Goal: Task Accomplishment & Management: Use online tool/utility

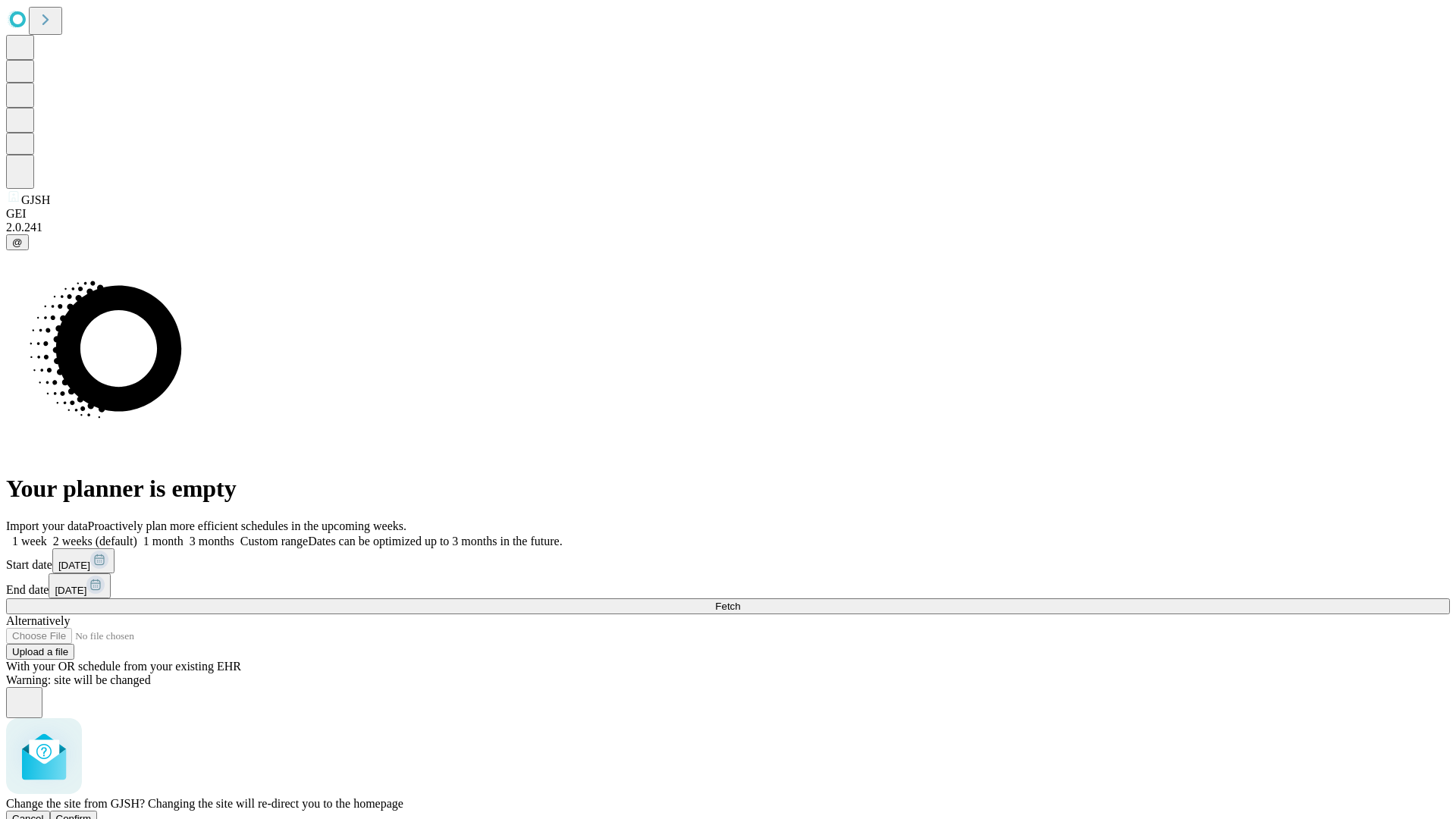
click at [92, 813] on span "Confirm" at bounding box center [74, 818] width 36 height 11
click at [137, 535] on label "2 weeks (default)" at bounding box center [92, 541] width 90 height 13
click at [740, 601] on span "Fetch" at bounding box center [727, 606] width 25 height 11
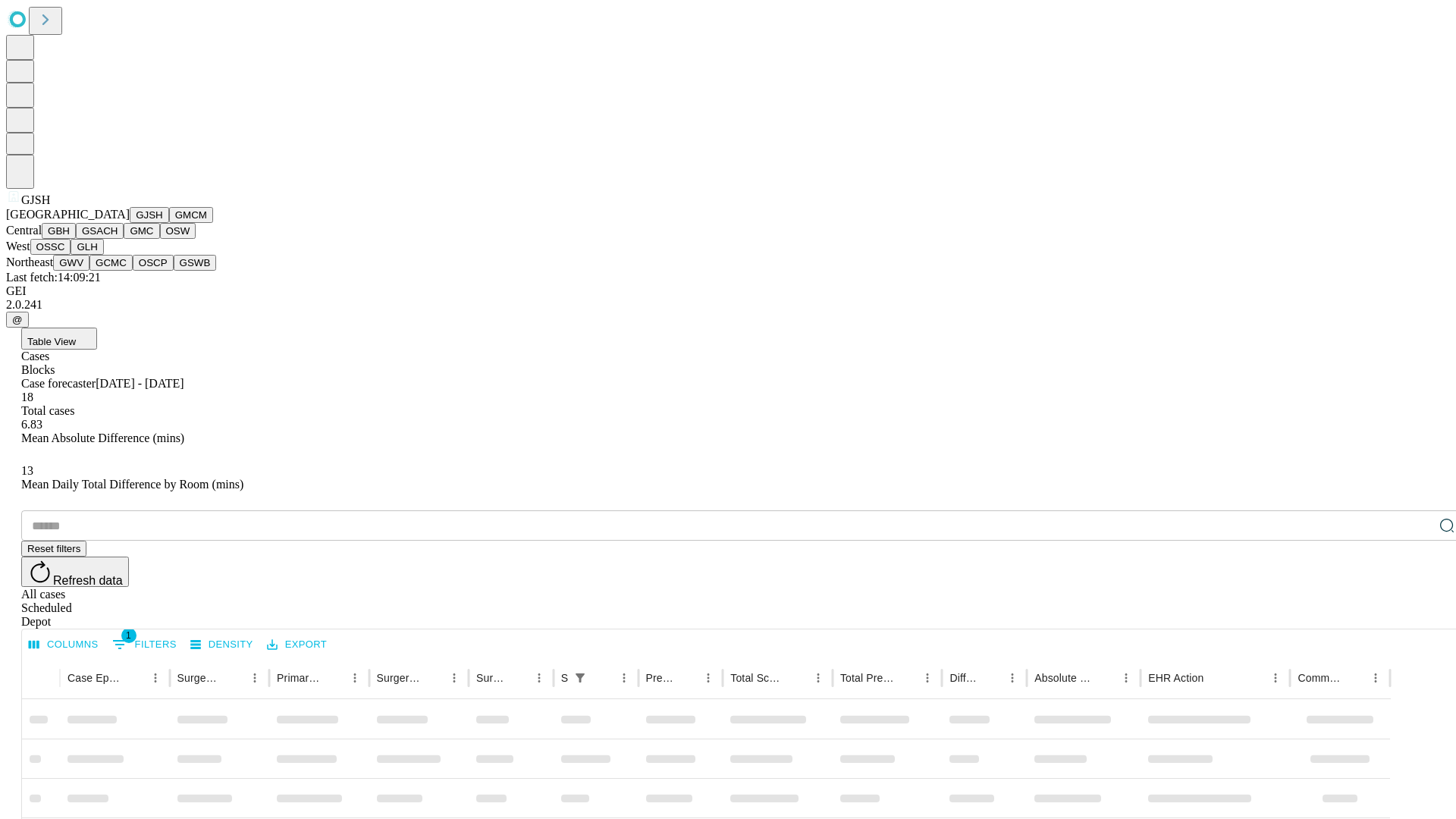
click at [169, 223] on button "GMCM" at bounding box center [191, 214] width 44 height 16
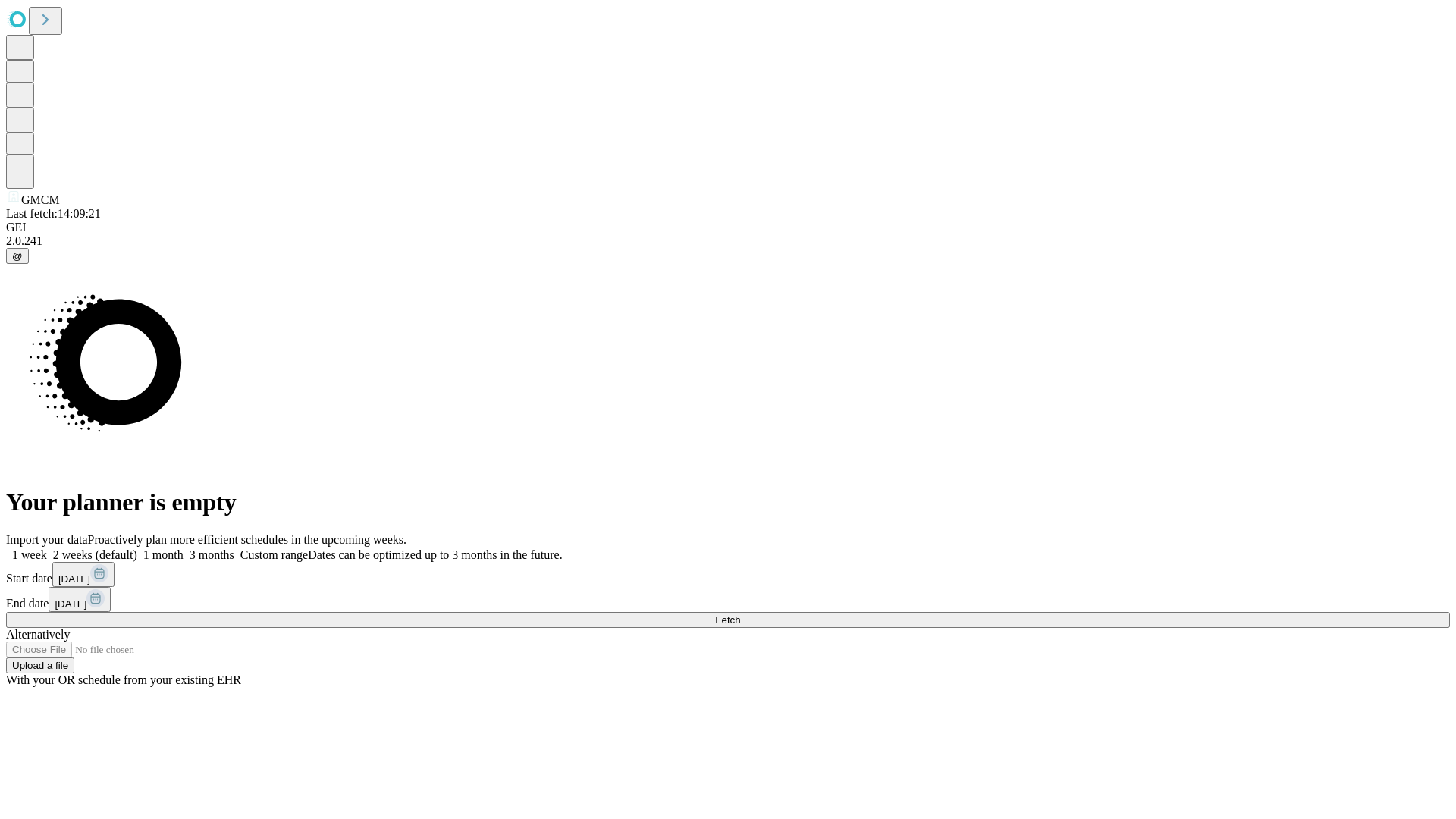
click at [137, 548] on label "2 weeks (default)" at bounding box center [92, 555] width 90 height 13
click at [740, 614] on span "Fetch" at bounding box center [727, 619] width 25 height 11
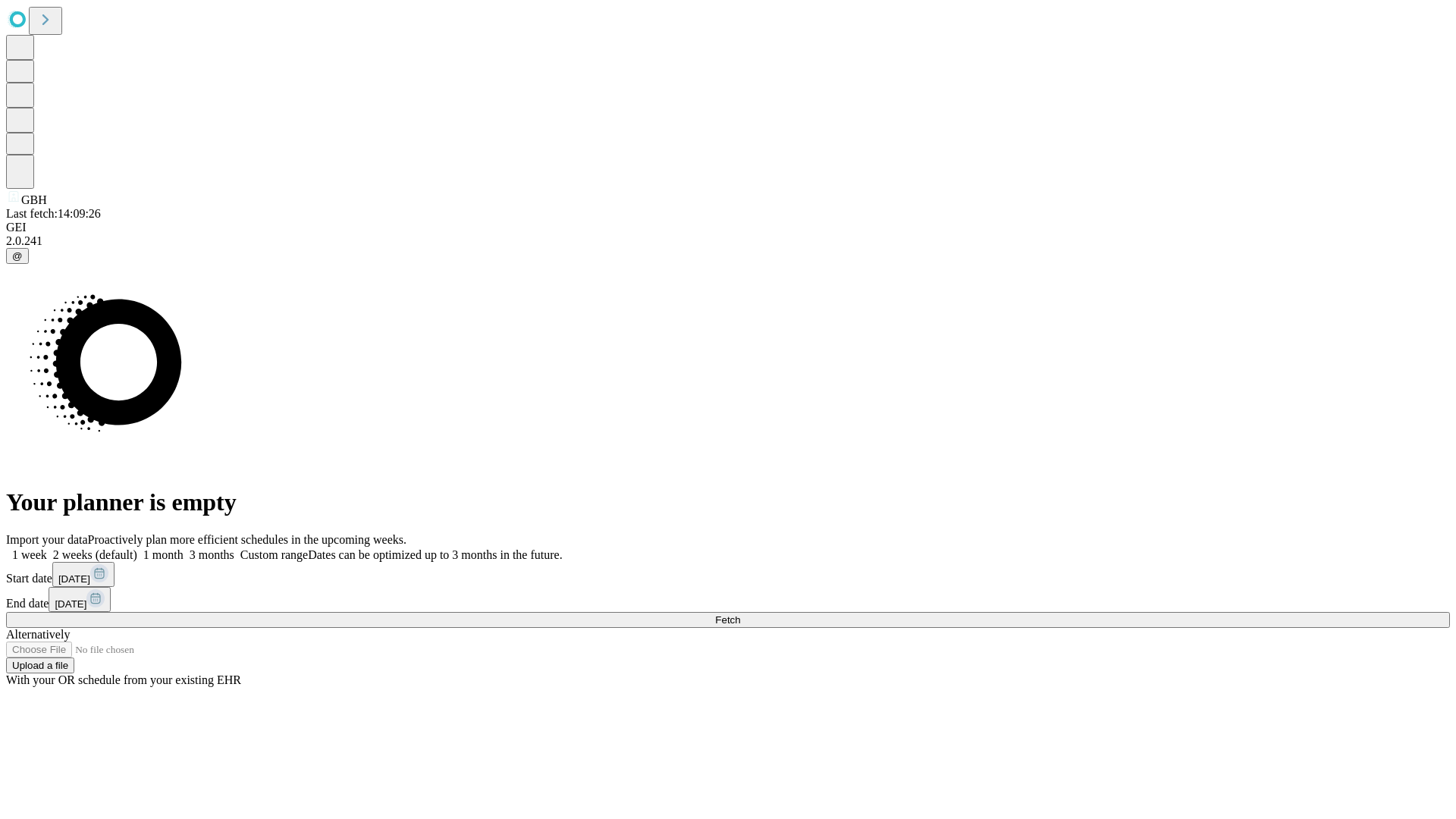
click at [740, 614] on span "Fetch" at bounding box center [727, 619] width 25 height 11
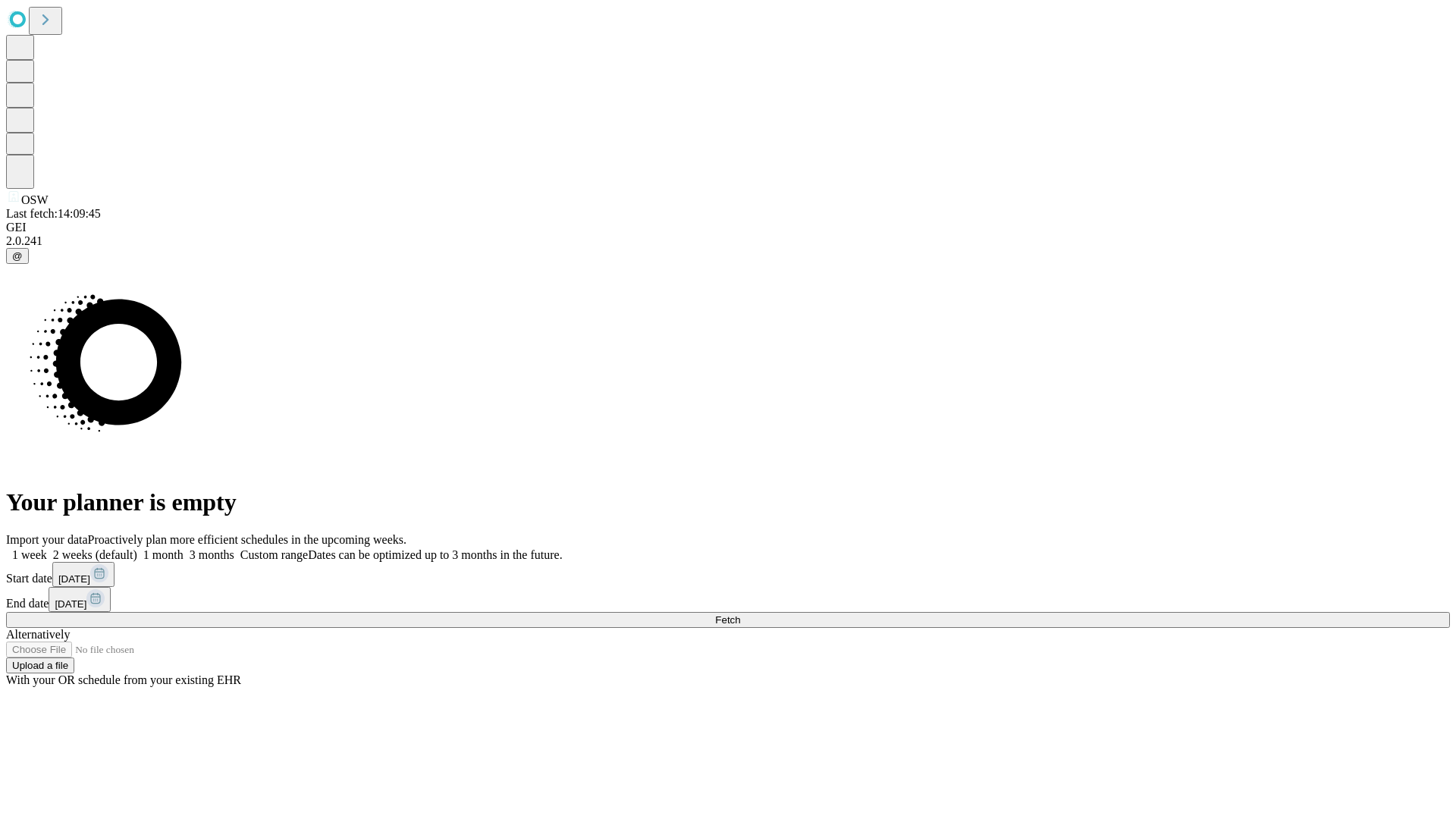
click at [137, 548] on label "2 weeks (default)" at bounding box center [92, 555] width 90 height 13
click at [740, 614] on span "Fetch" at bounding box center [727, 619] width 25 height 11
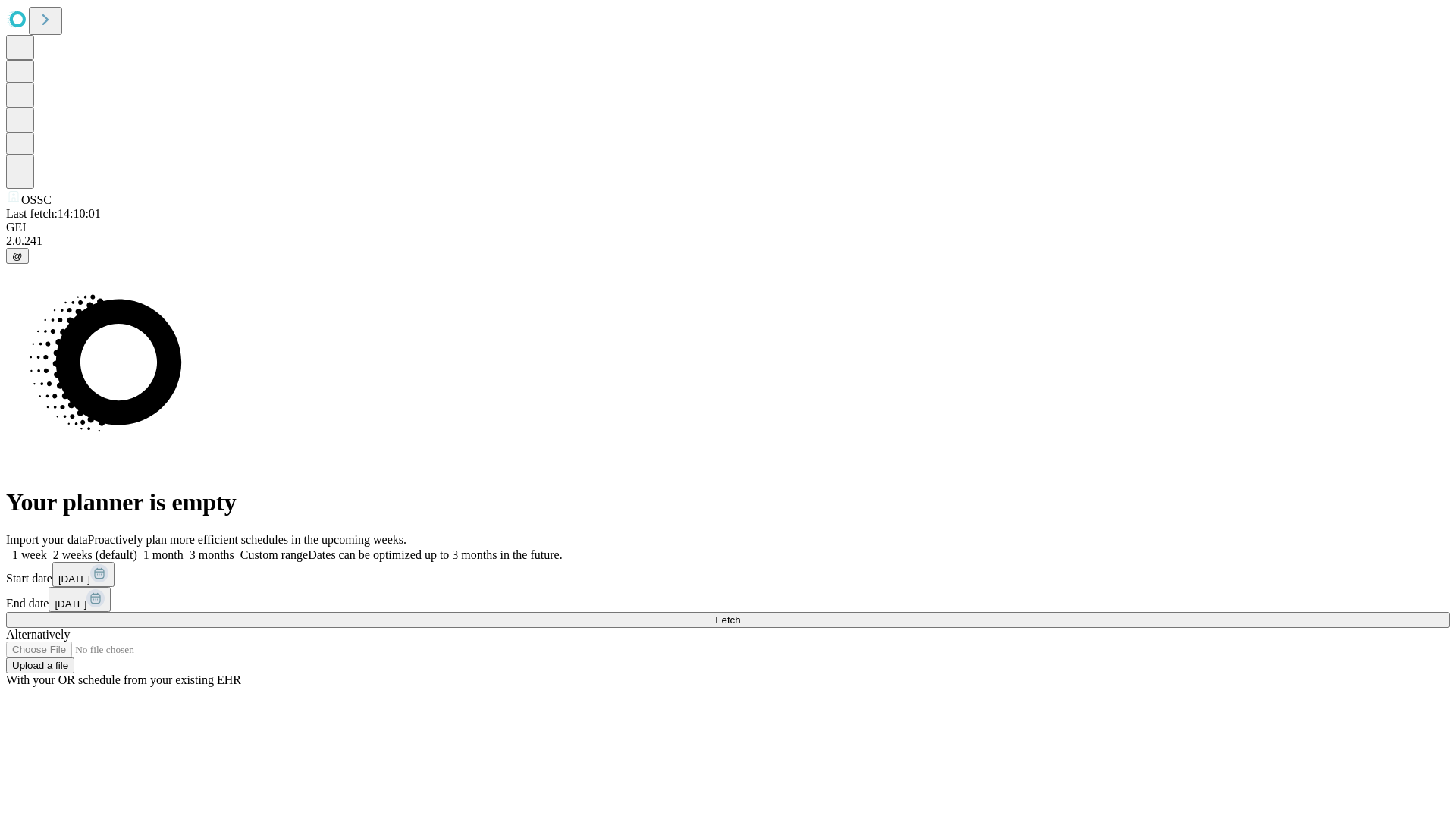
click at [137, 548] on label "2 weeks (default)" at bounding box center [92, 555] width 90 height 13
click at [740, 614] on span "Fetch" at bounding box center [727, 619] width 25 height 11
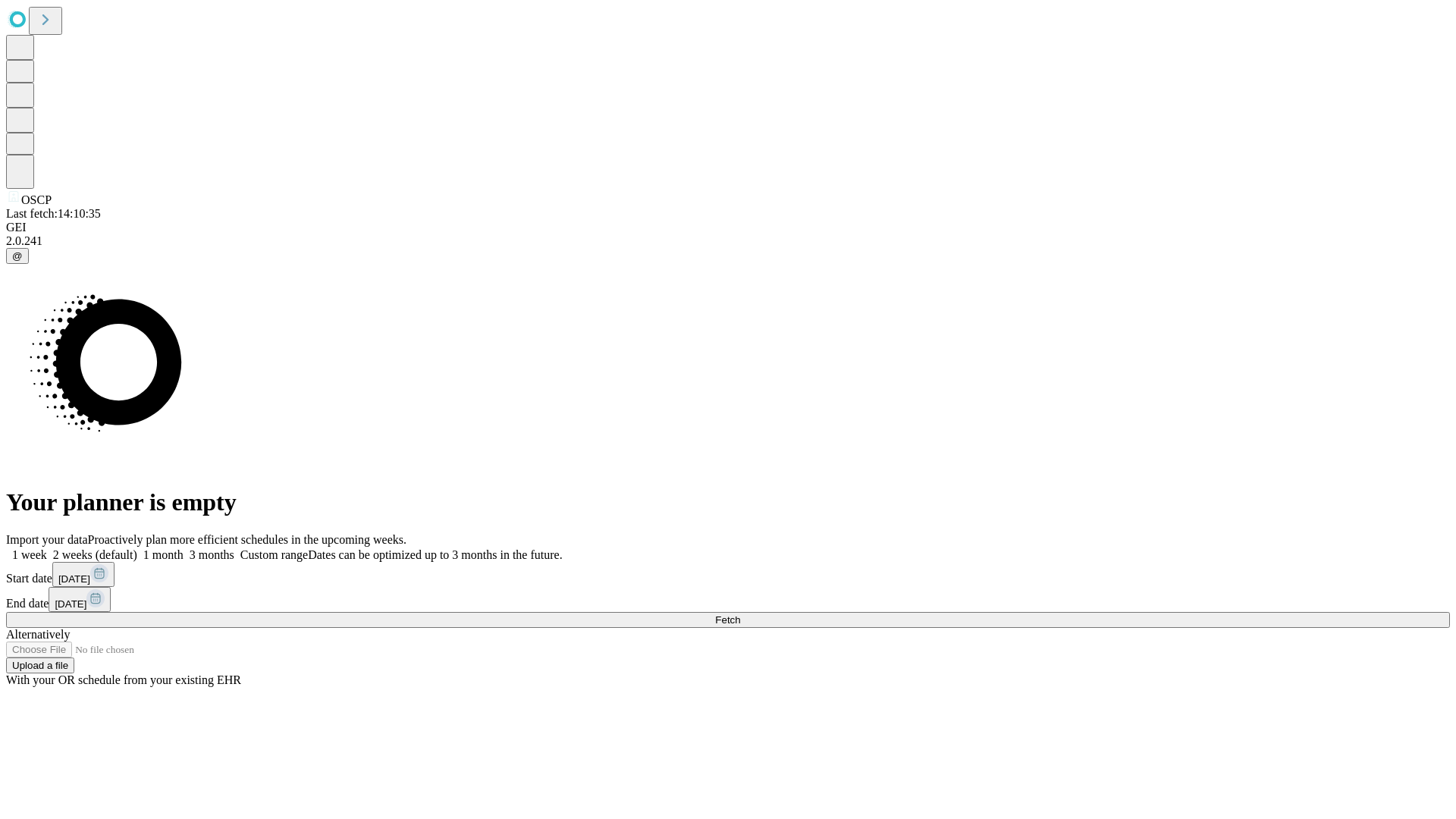
click at [137, 548] on label "2 weeks (default)" at bounding box center [92, 555] width 90 height 13
click at [740, 614] on span "Fetch" at bounding box center [727, 619] width 25 height 11
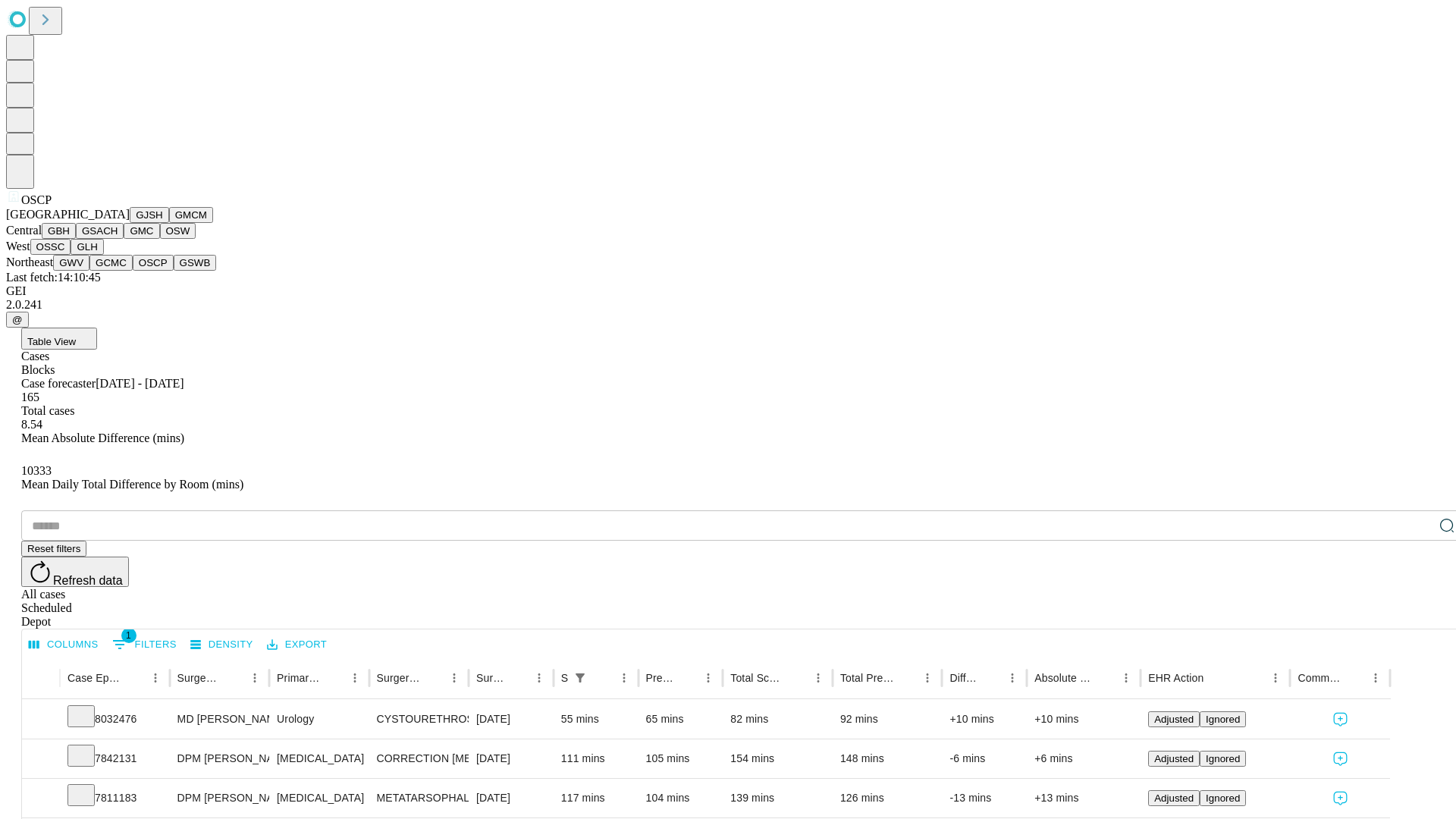
click at [174, 271] on button "GSWB" at bounding box center [195, 262] width 43 height 16
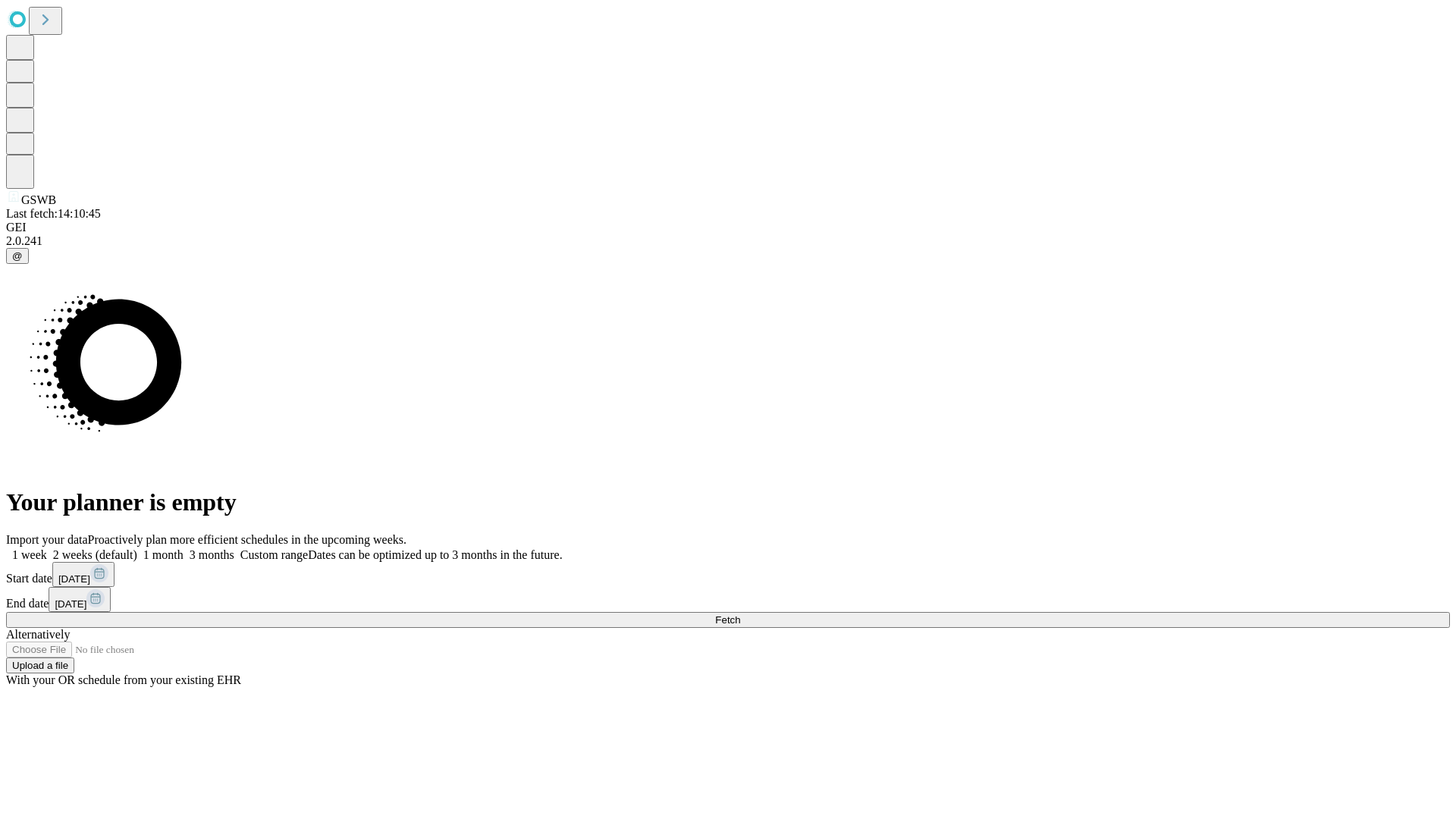
click at [137, 548] on label "2 weeks (default)" at bounding box center [92, 555] width 90 height 13
click at [740, 614] on span "Fetch" at bounding box center [727, 619] width 25 height 11
